Goal: Task Accomplishment & Management: Use online tool/utility

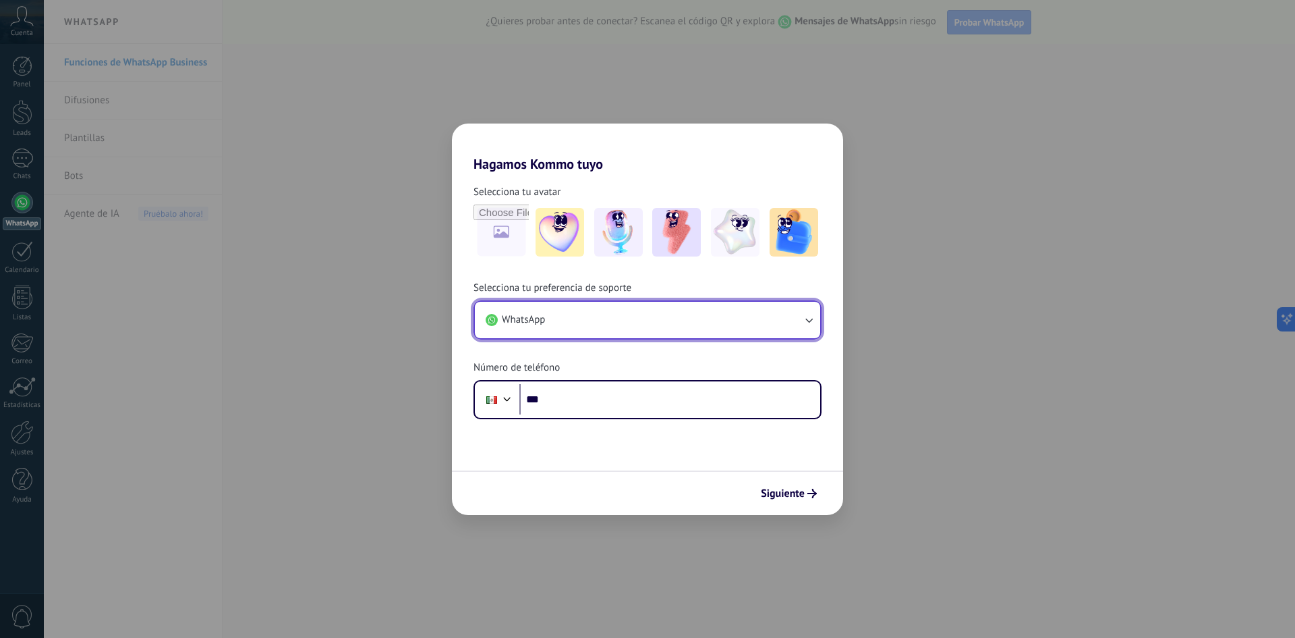
click at [584, 323] on button "WhatsApp" at bounding box center [647, 320] width 345 height 36
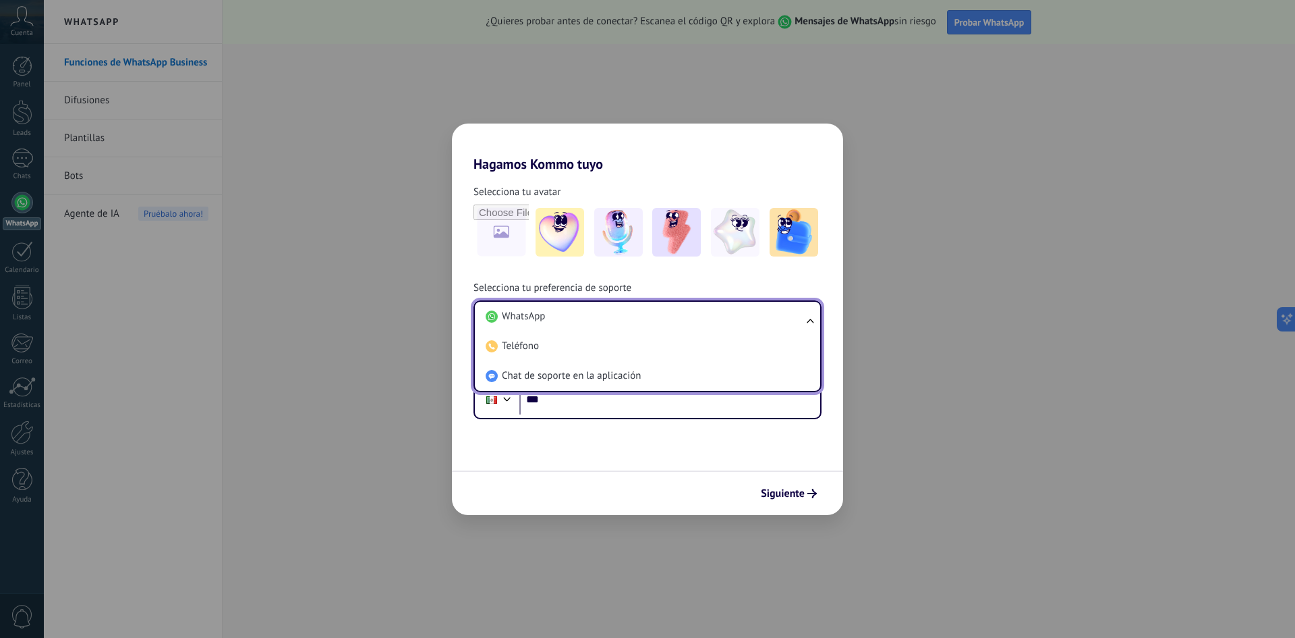
click at [584, 323] on li "WhatsApp" at bounding box center [644, 317] width 329 height 30
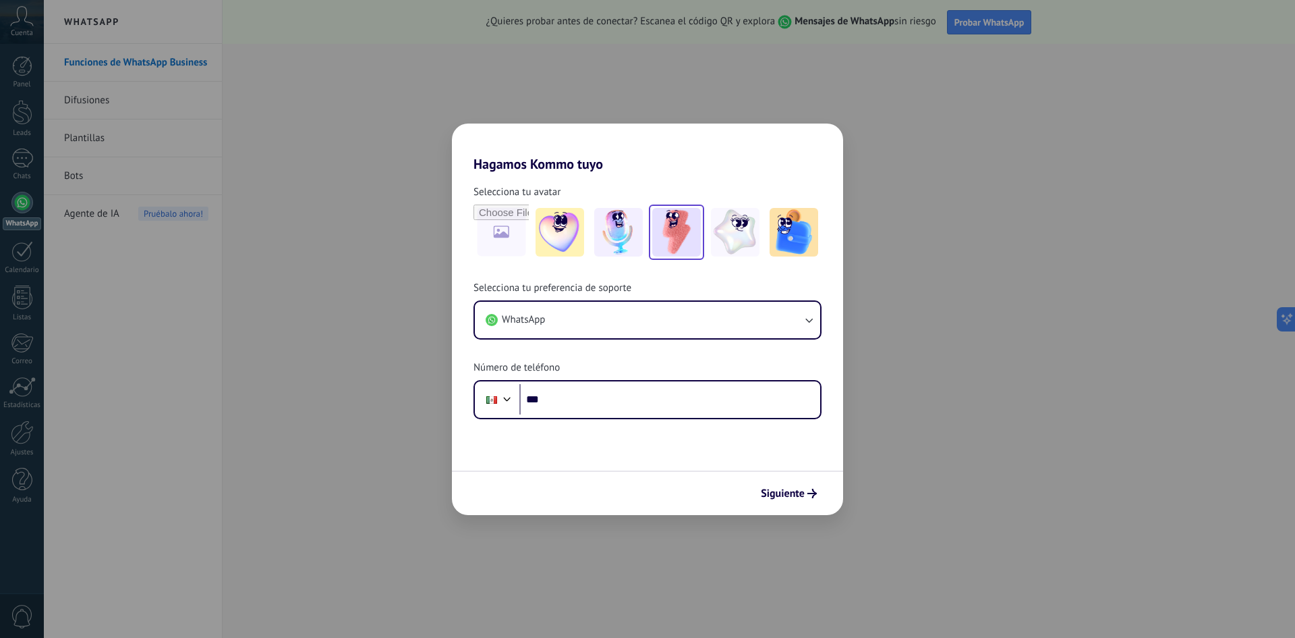
click at [664, 240] on img at bounding box center [676, 232] width 49 height 49
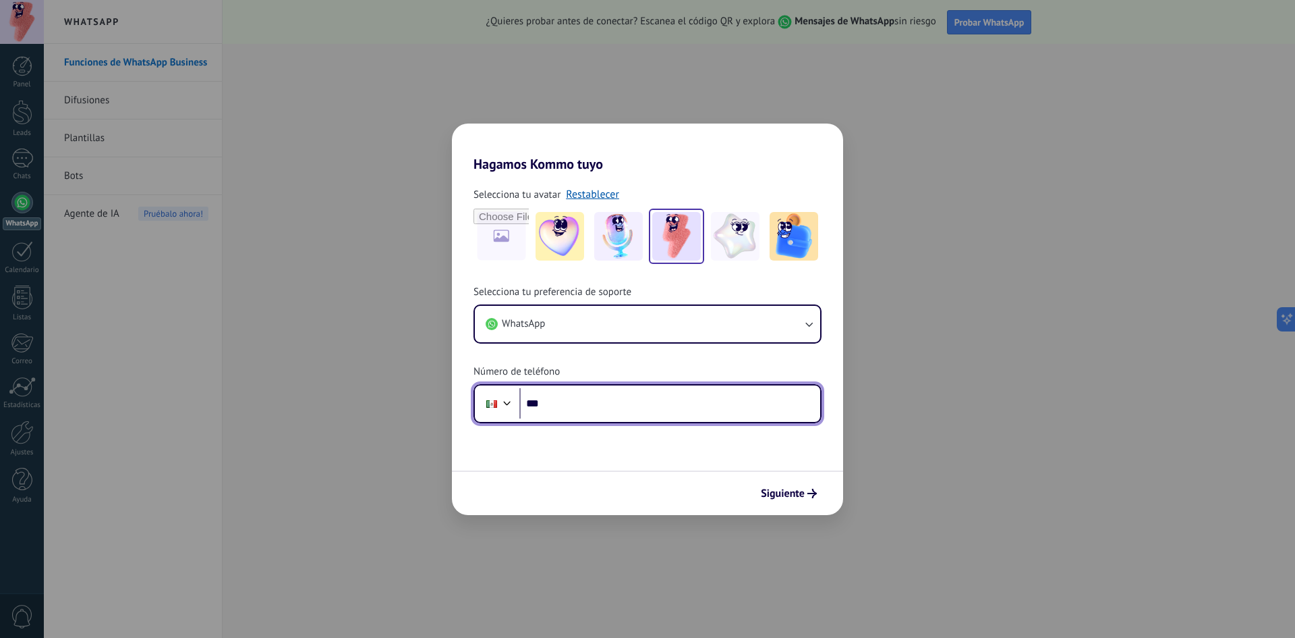
click at [564, 411] on input "***" at bounding box center [670, 403] width 301 height 31
type input "**********"
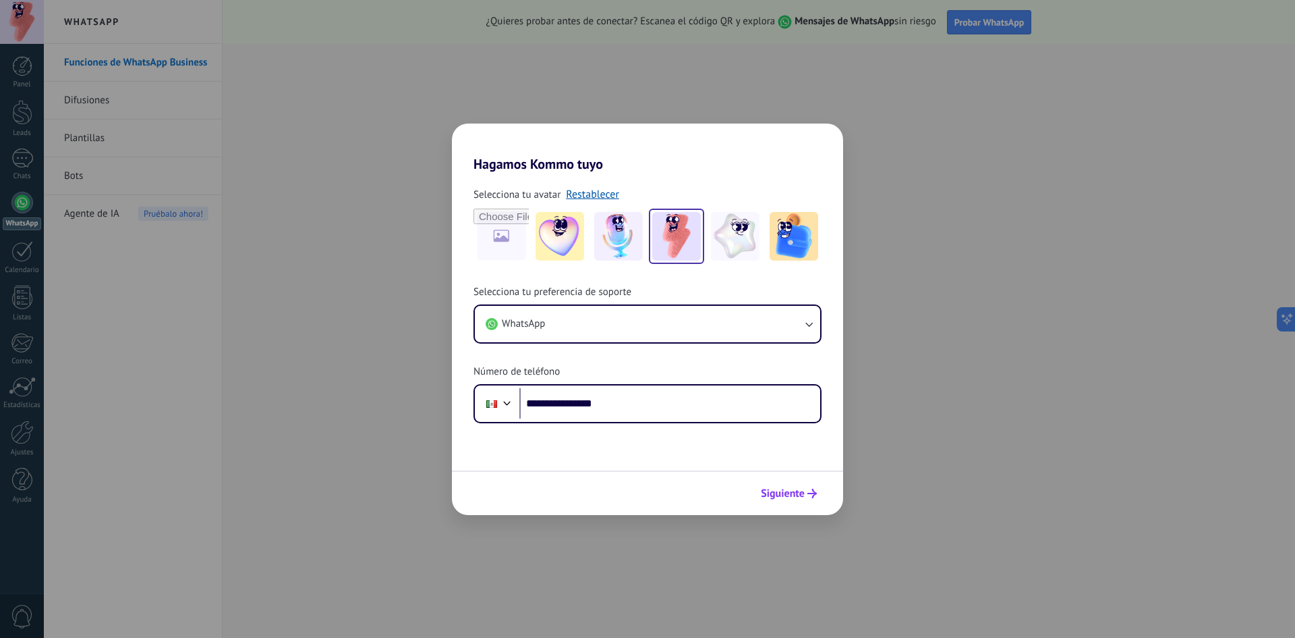
click at [781, 491] on span "Siguiente" at bounding box center [783, 492] width 44 height 9
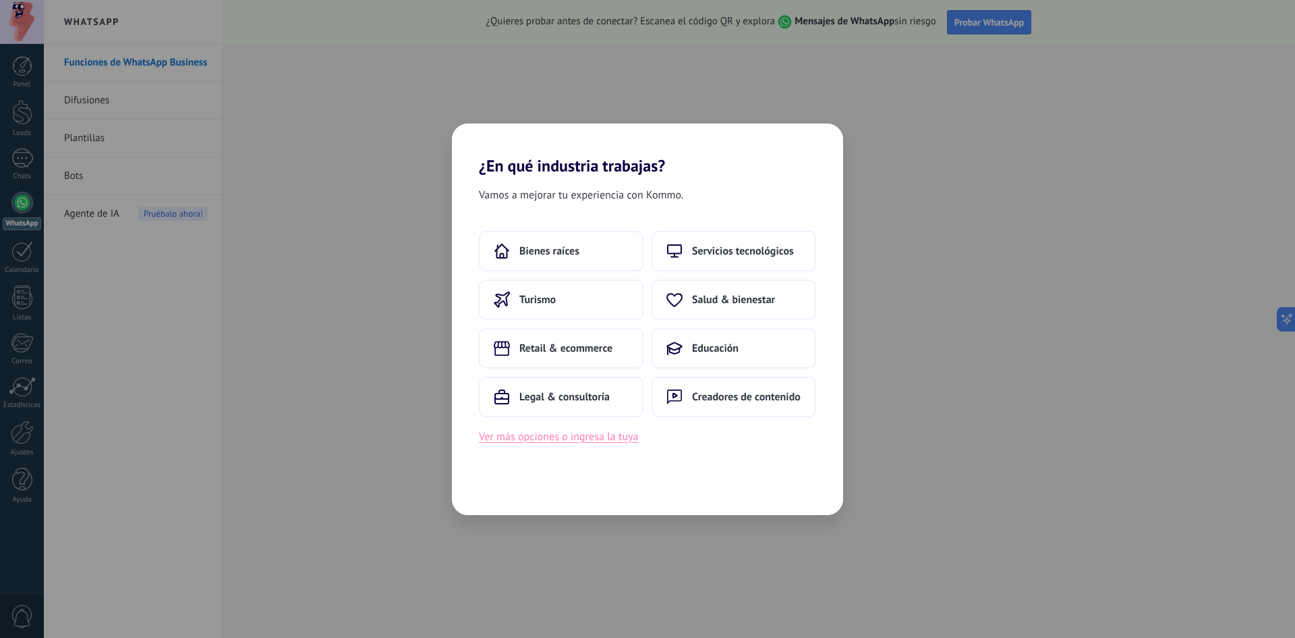
click at [588, 439] on button "Ver más opciones o ingresa la tuya" at bounding box center [558, 437] width 159 height 18
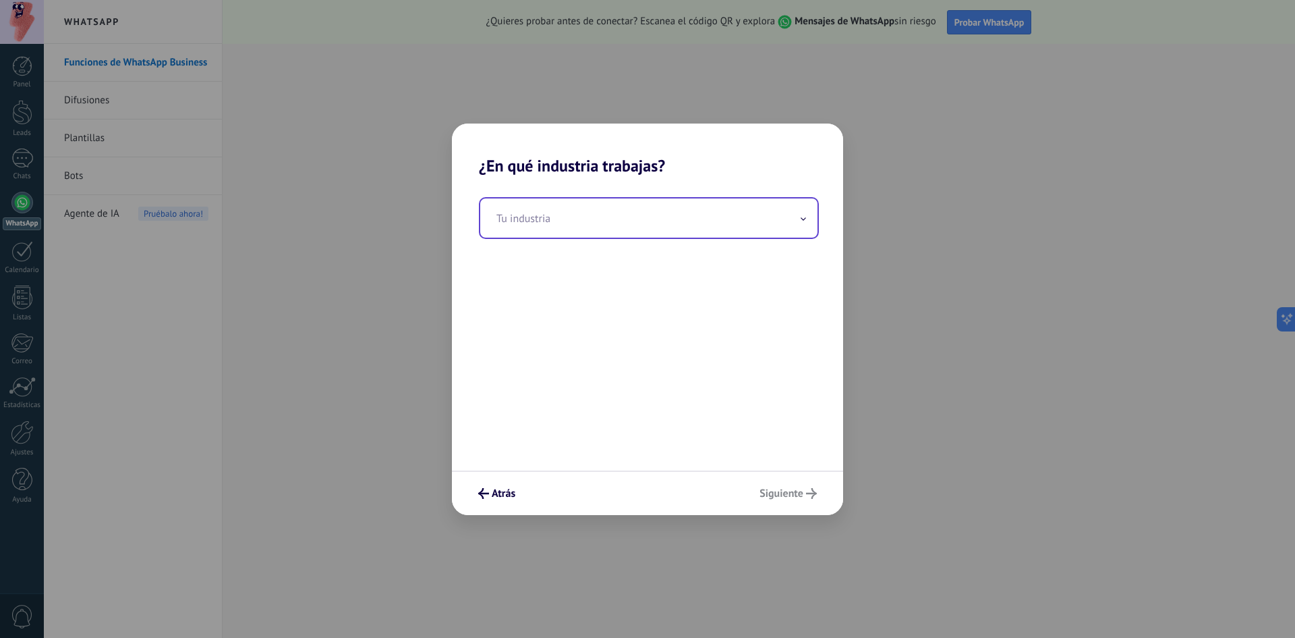
click at [560, 229] on input "text" at bounding box center [648, 217] width 337 height 39
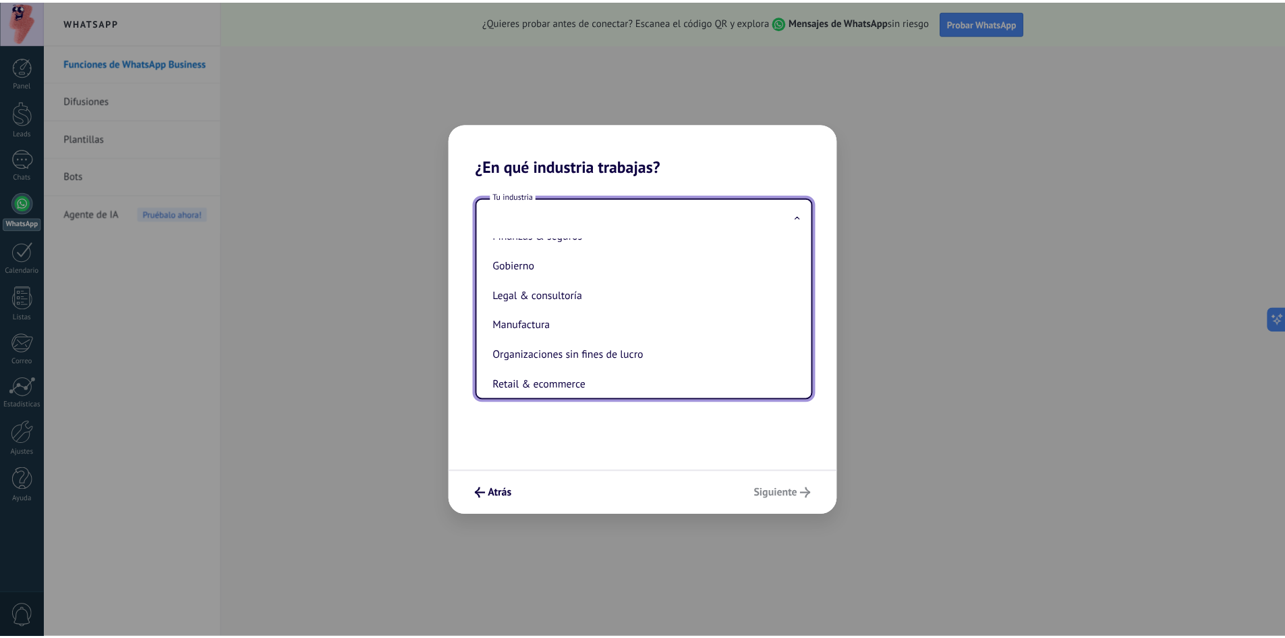
scroll to position [223, 0]
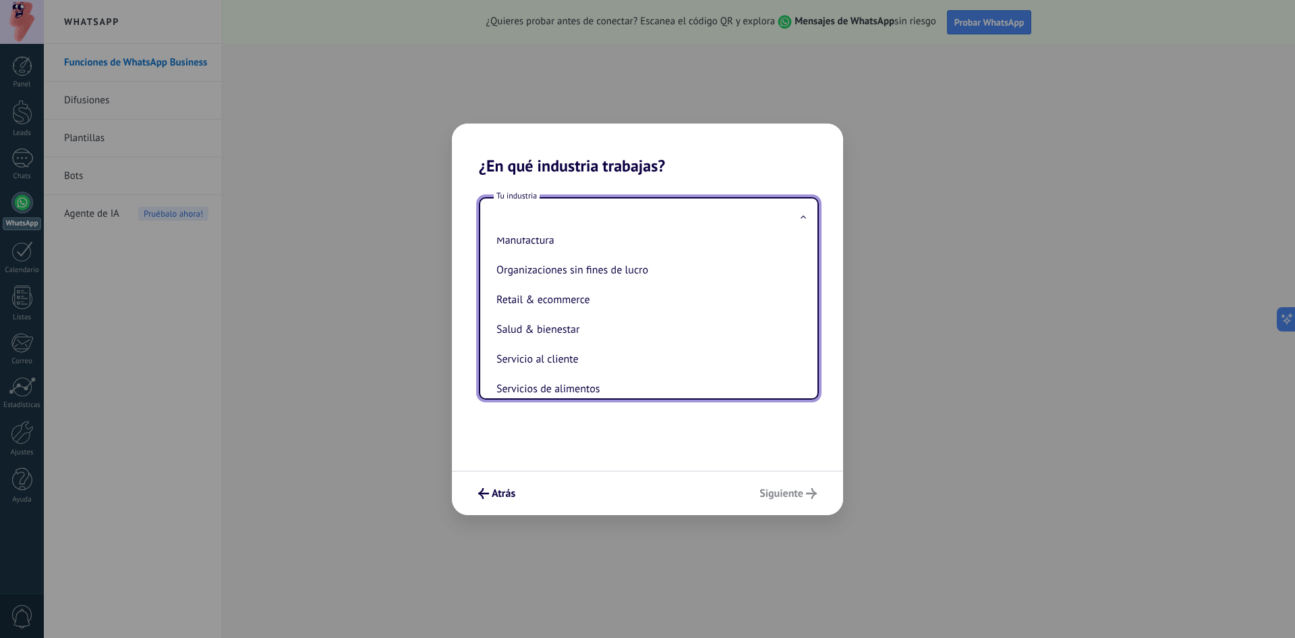
click at [613, 323] on li "Salud & bienestar" at bounding box center [646, 329] width 310 height 30
type input "**********"
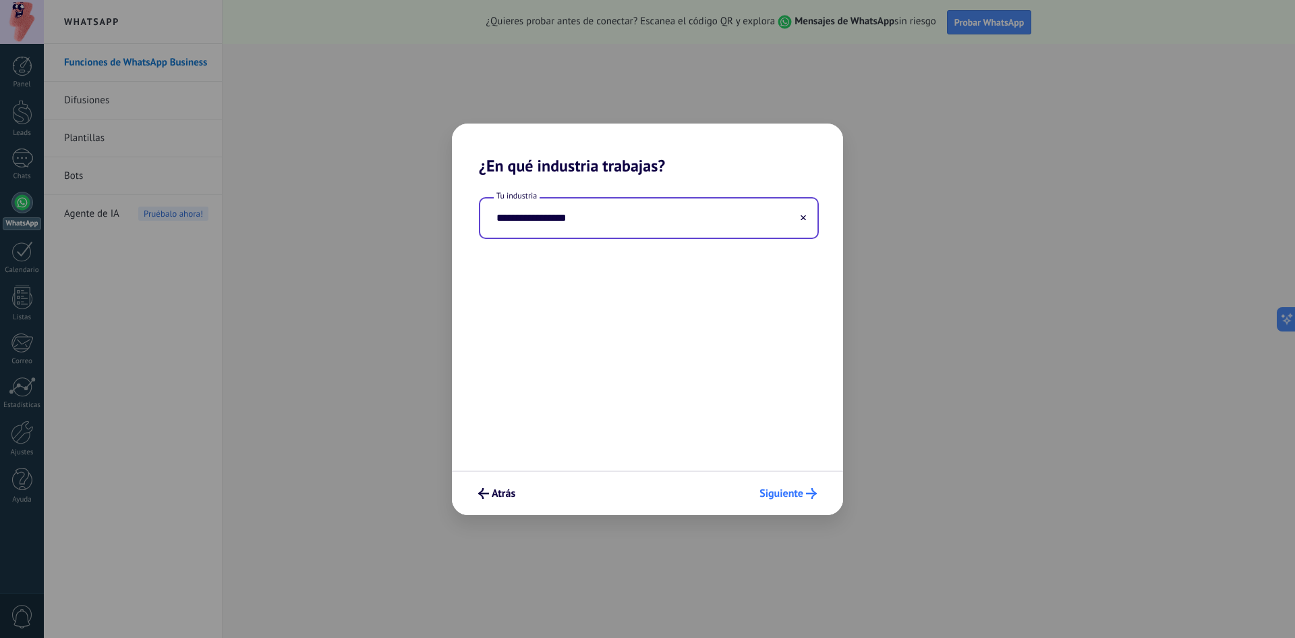
click at [783, 488] on span "Siguiente" at bounding box center [782, 492] width 44 height 9
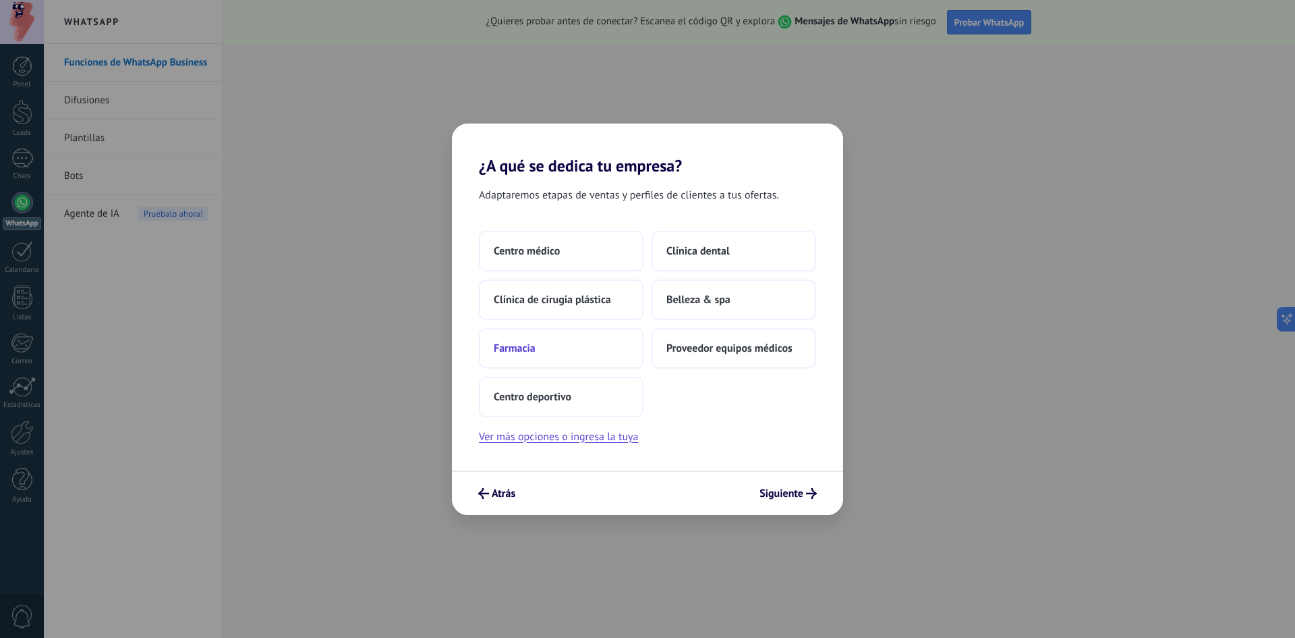
click at [616, 354] on button "Farmacia" at bounding box center [561, 348] width 165 height 40
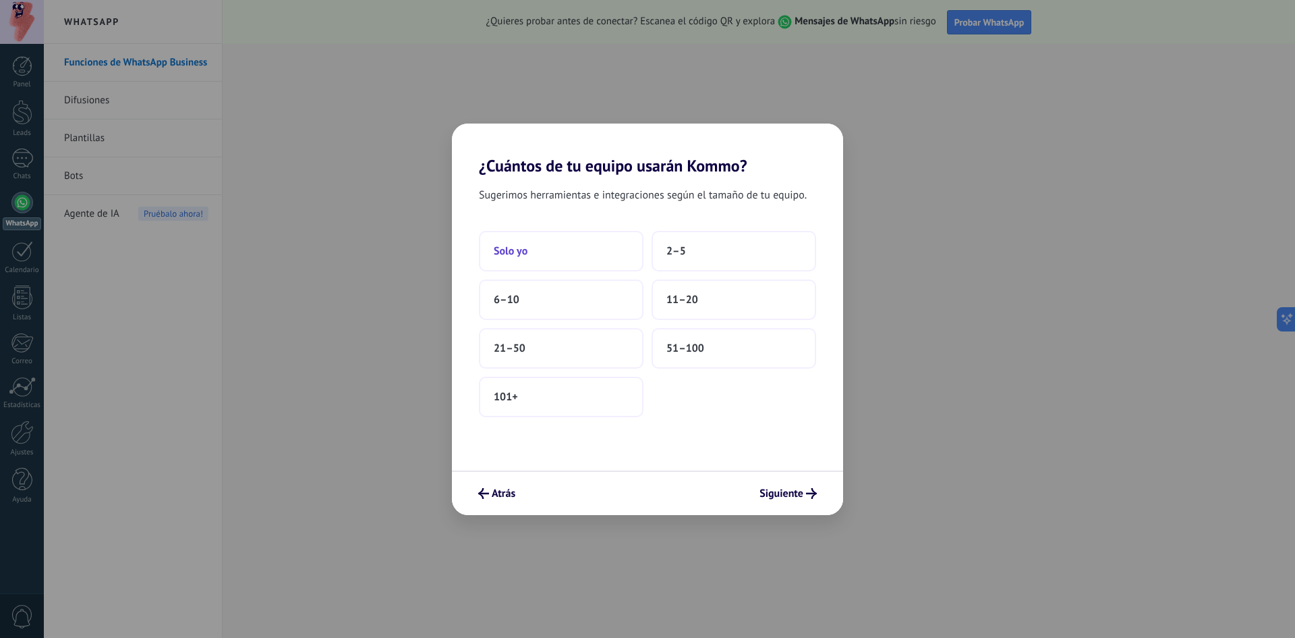
click at [594, 253] on button "Solo yo" at bounding box center [561, 251] width 165 height 40
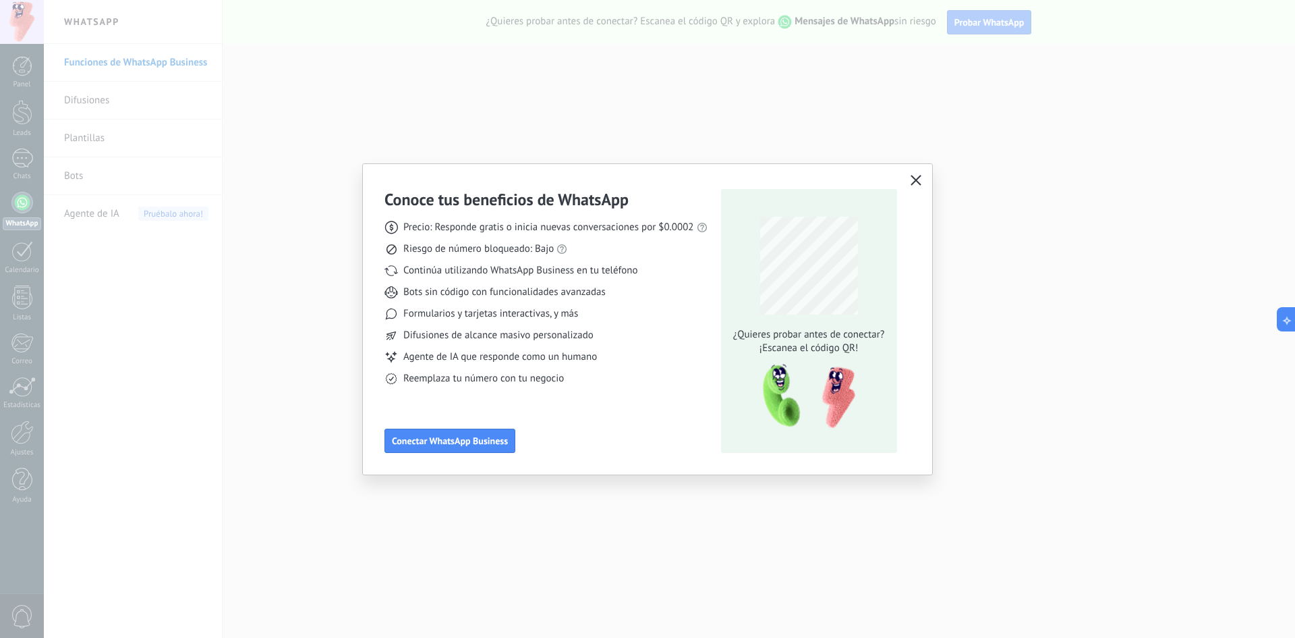
click at [914, 177] on icon "button" at bounding box center [916, 180] width 11 height 11
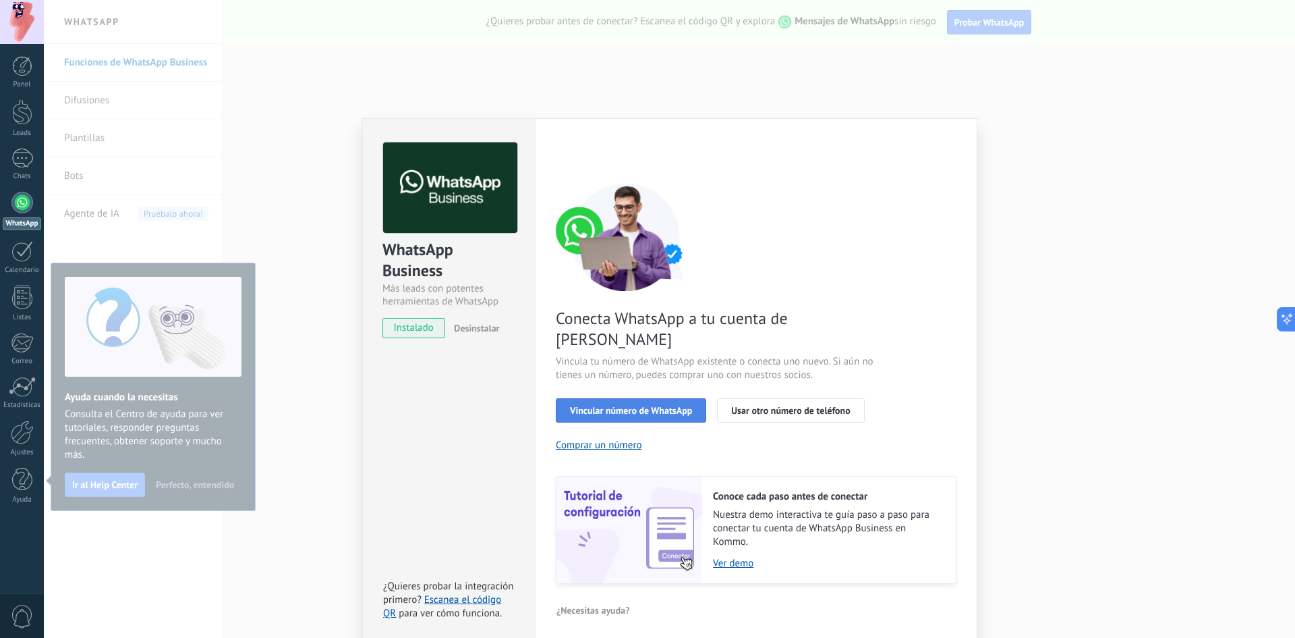
click at [688, 405] on span "Vincular número de WhatsApp" at bounding box center [631, 409] width 122 height 9
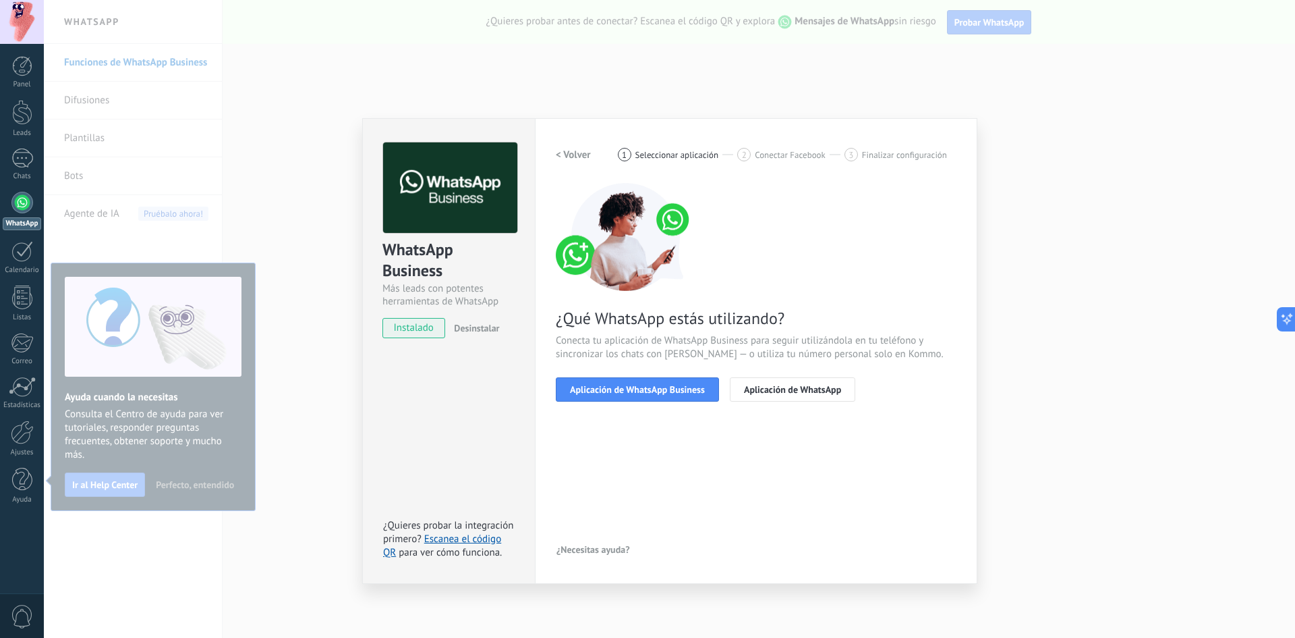
click at [688, 389] on span "Aplicación de WhatsApp Business" at bounding box center [637, 389] width 135 height 9
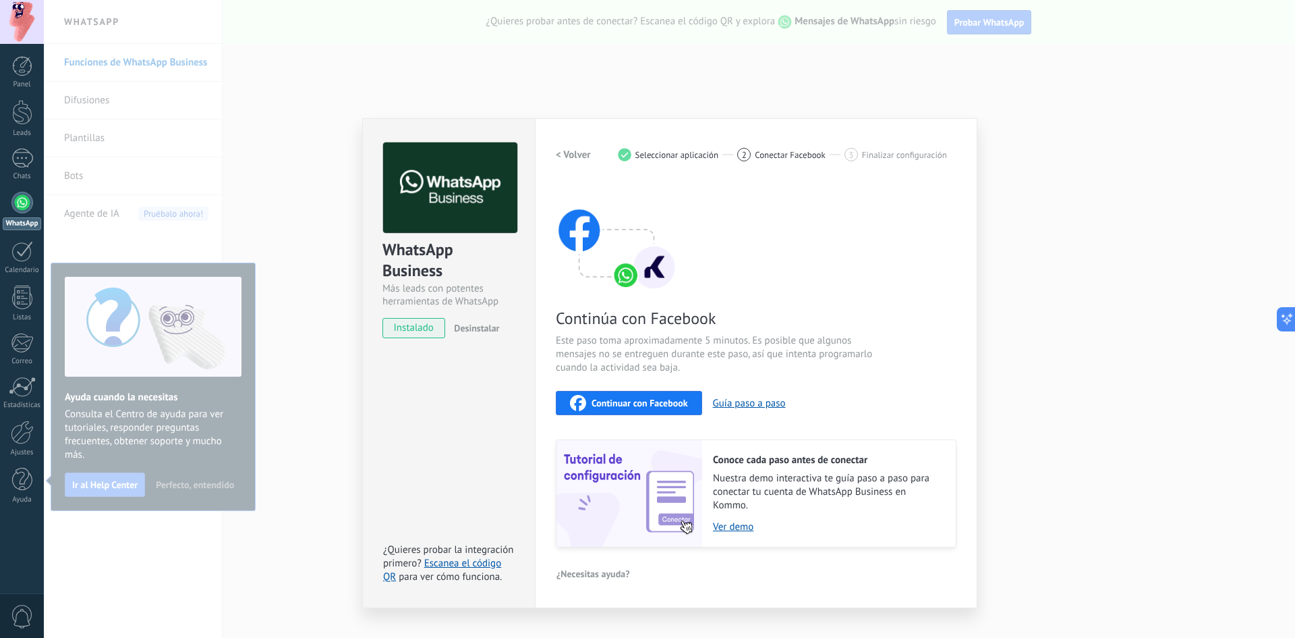
click at [651, 401] on span "Continuar con Facebook" at bounding box center [640, 402] width 96 height 9
click at [573, 148] on h2 "< Volver" at bounding box center [573, 154] width 35 height 13
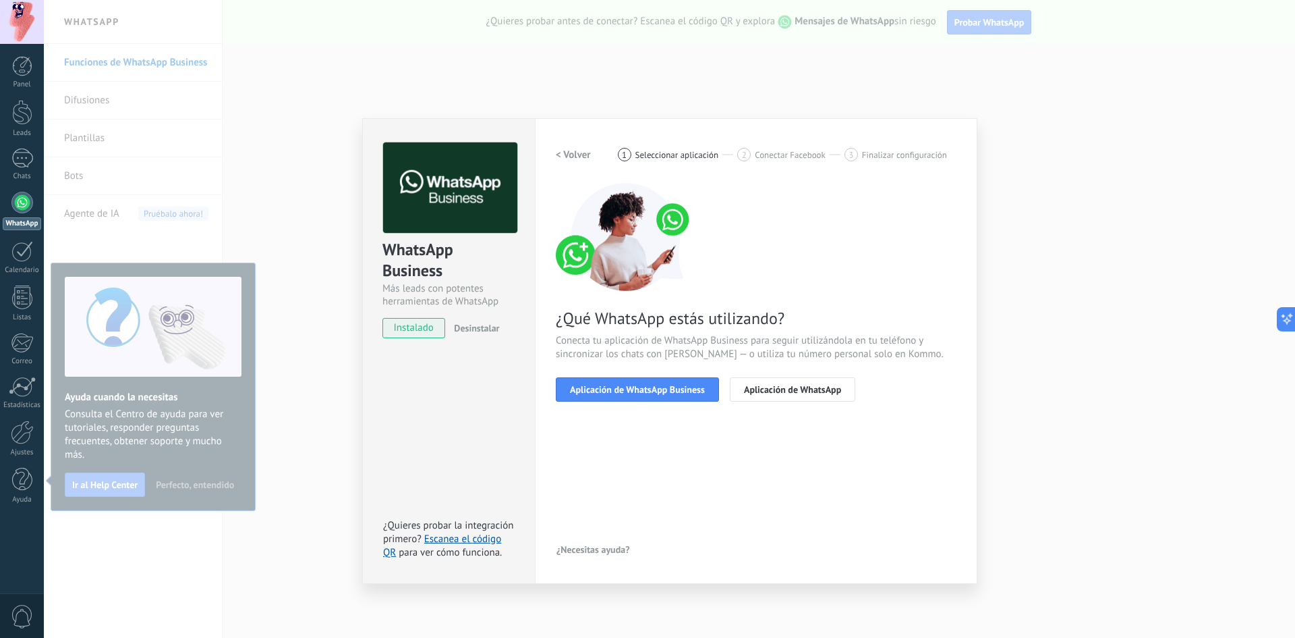
click at [573, 148] on h2 "< Volver" at bounding box center [573, 154] width 35 height 13
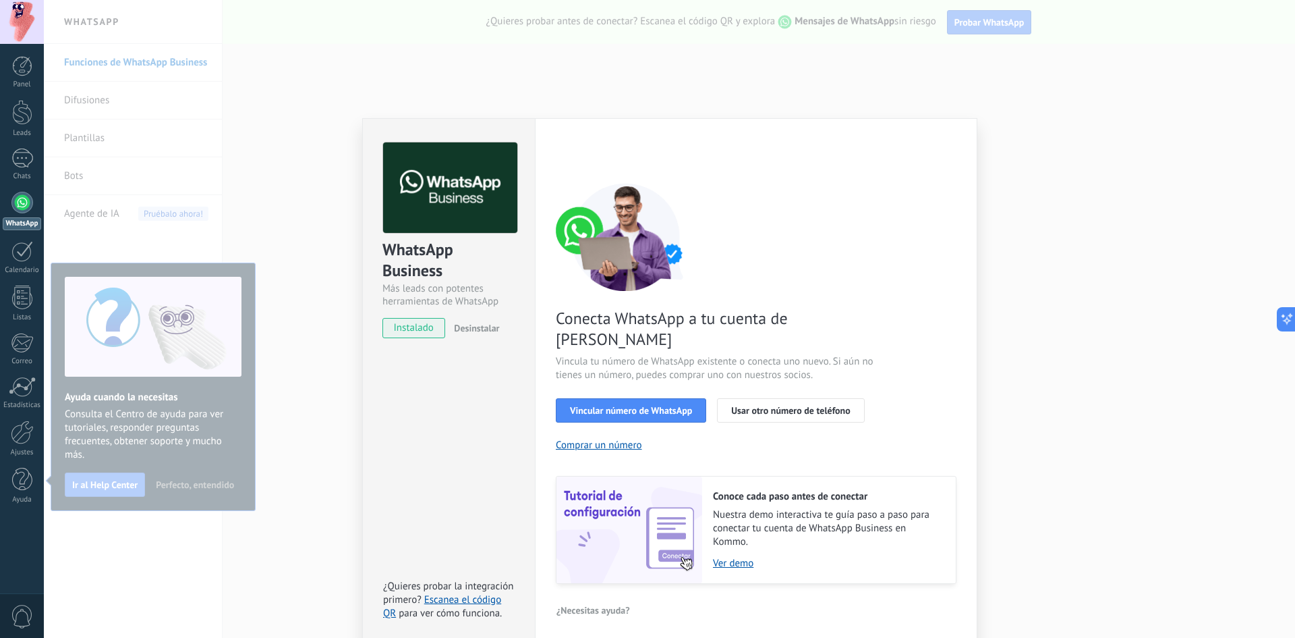
click at [573, 148] on div "< Volver 1 Seleccionar aplicación 2 Conectar Facebook 3 Finalizar configuración" at bounding box center [756, 154] width 401 height 24
click at [706, 355] on span "Vincula tu número de WhatsApp existente o conecta uno nuevo. Si aún no tienes u…" at bounding box center [716, 368] width 321 height 27
click at [605, 415] on div "Conecta WhatsApp a tu cuenta de Kommo Vincula tu número de WhatsApp existente o…" at bounding box center [756, 383] width 401 height 401
click at [355, 333] on div "WhatsApp Business Más leads con potentes herramientas de WhatsApp instalado Des…" at bounding box center [670, 319] width 1252 height 638
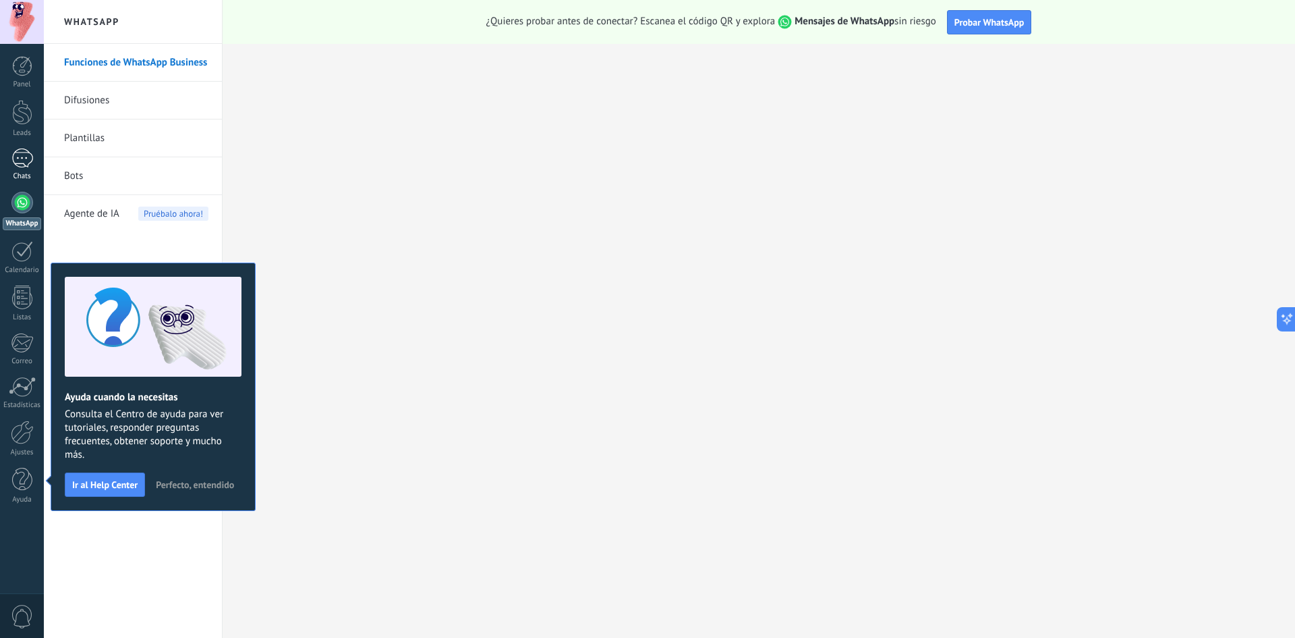
click at [17, 157] on div at bounding box center [22, 158] width 22 height 20
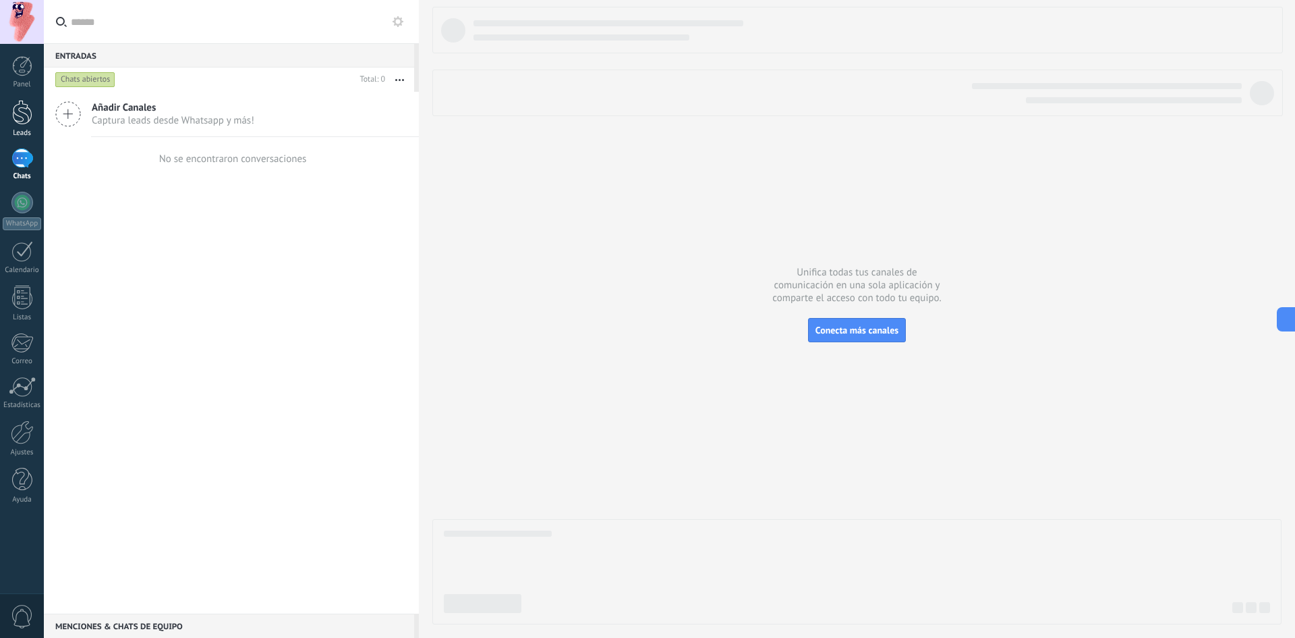
click at [24, 110] on div at bounding box center [22, 112] width 20 height 25
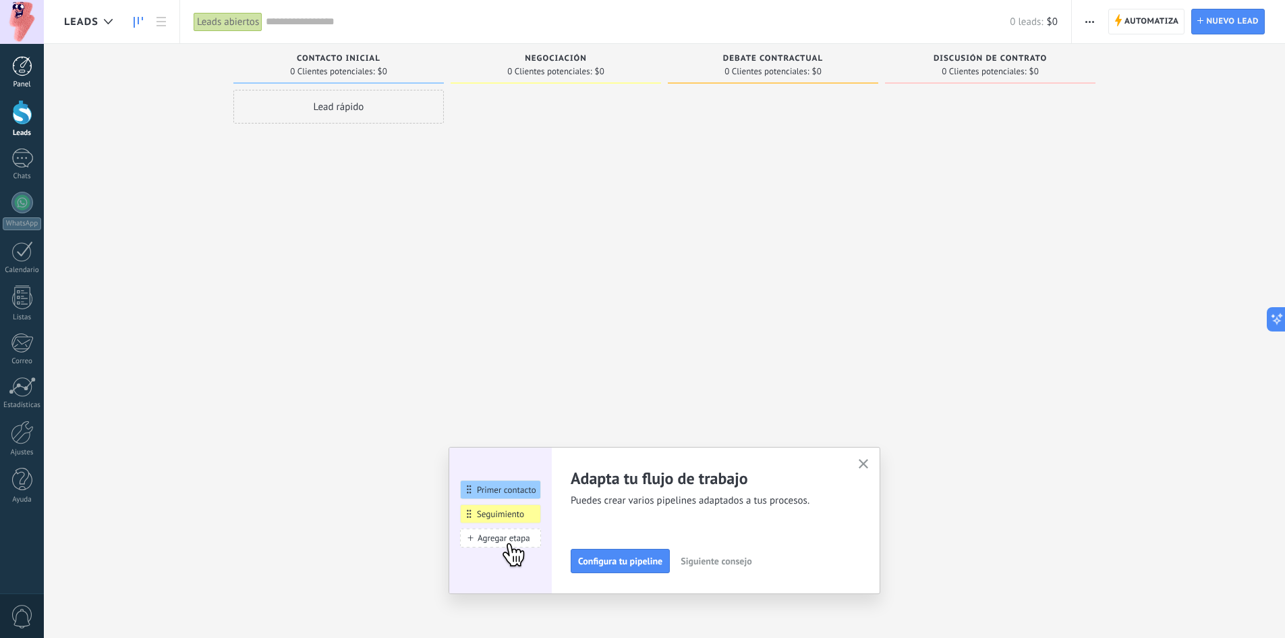
click at [21, 69] on div at bounding box center [22, 66] width 20 height 20
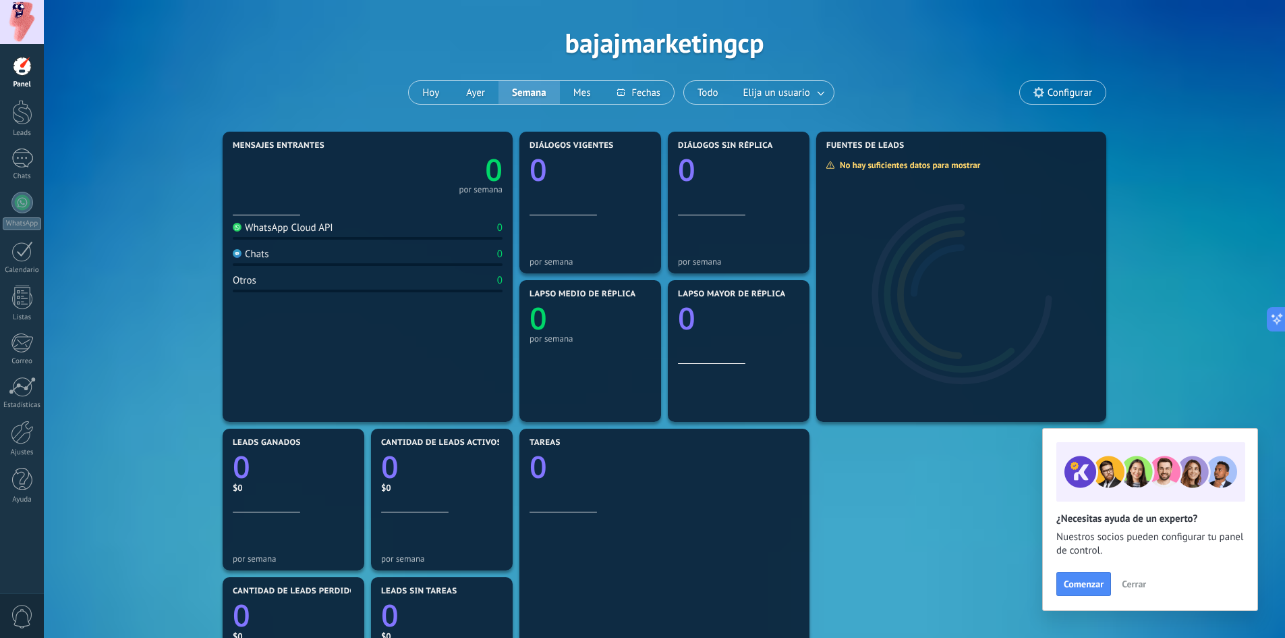
scroll to position [67, 0]
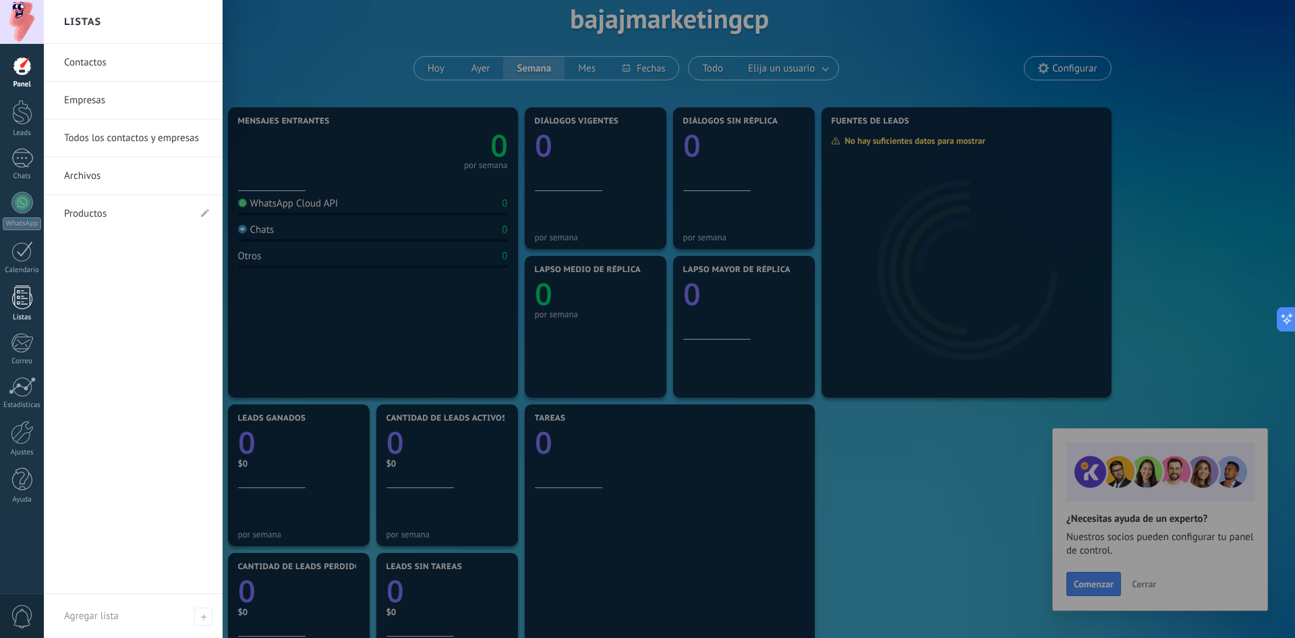
click at [20, 306] on div at bounding box center [22, 297] width 20 height 24
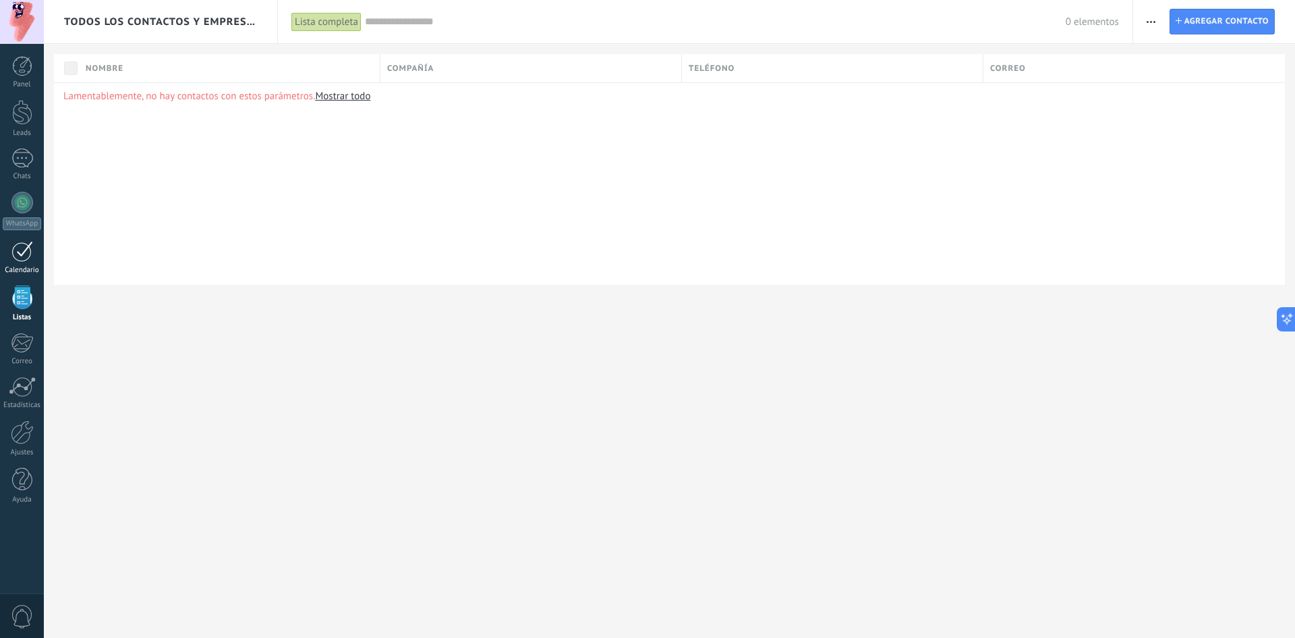
click at [21, 269] on div "Calendario" at bounding box center [22, 270] width 39 height 9
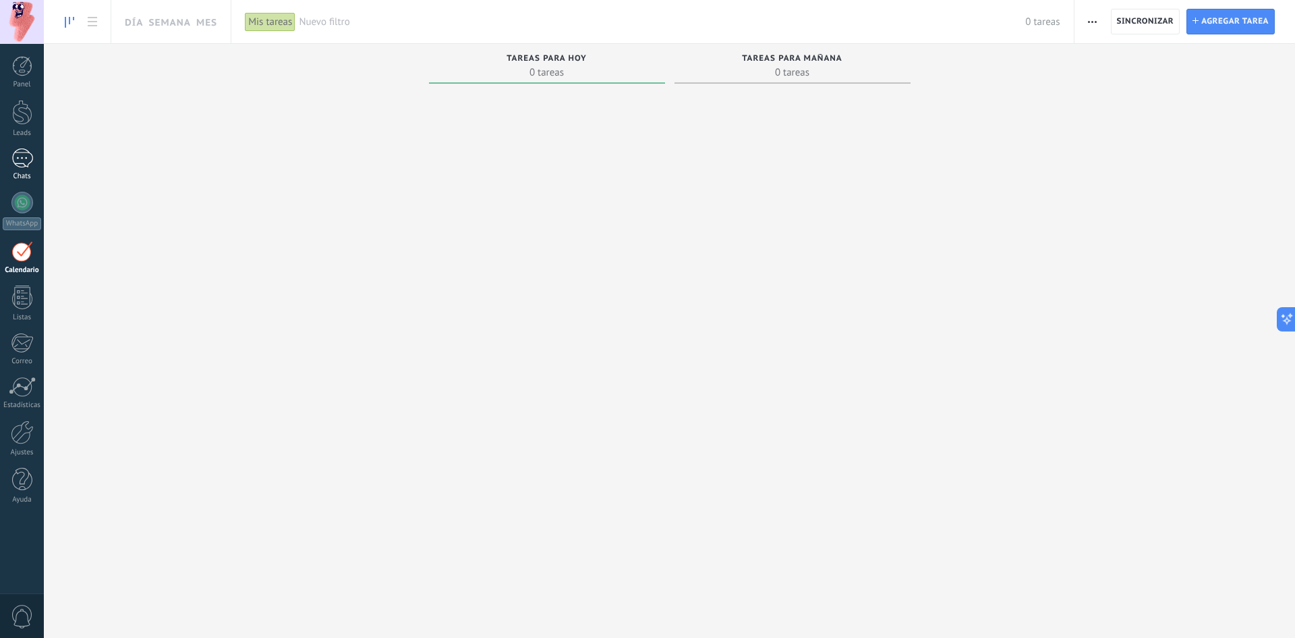
click at [22, 159] on div at bounding box center [22, 158] width 22 height 20
